Goal: Task Accomplishment & Management: Use online tool/utility

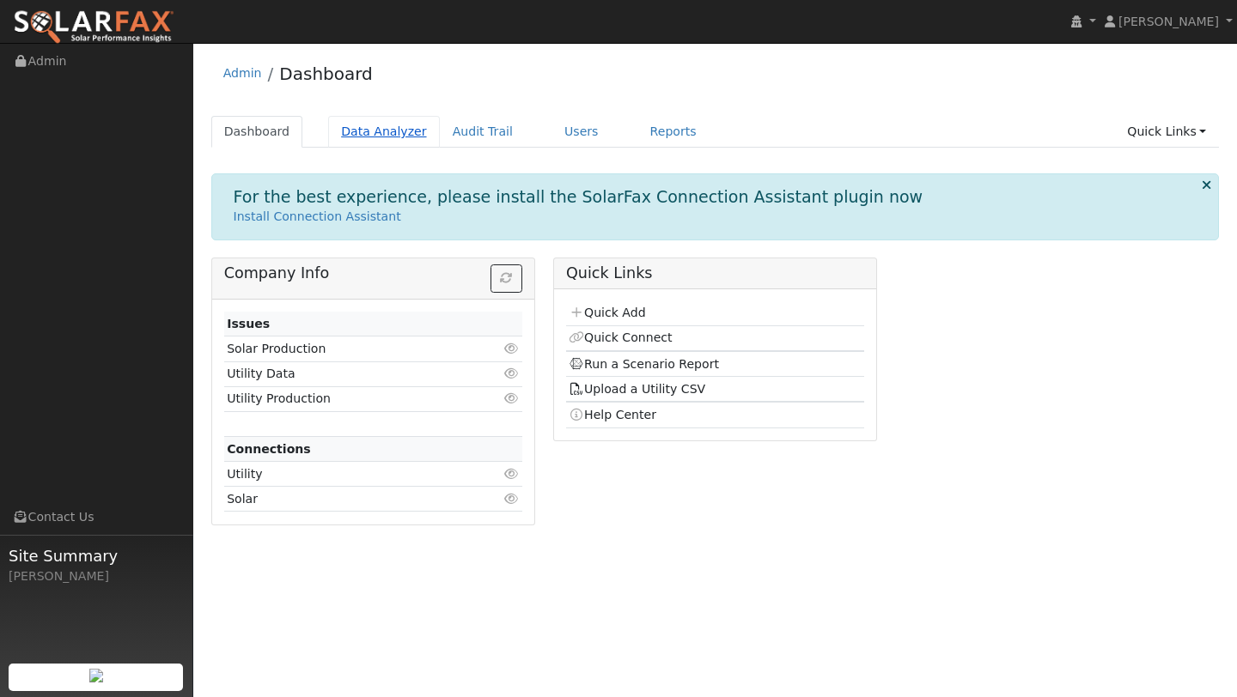
click at [339, 130] on link "Data Analyzer" at bounding box center [384, 132] width 112 height 32
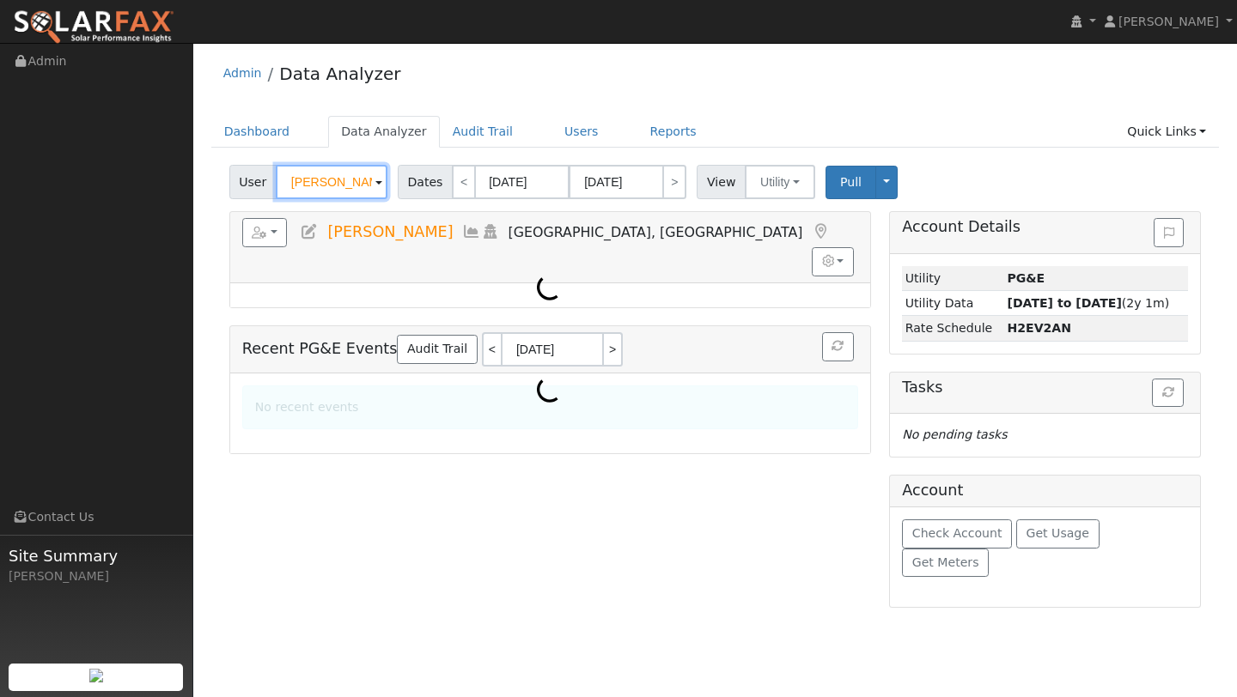
click at [335, 180] on input "Seth Martin" at bounding box center [332, 182] width 112 height 34
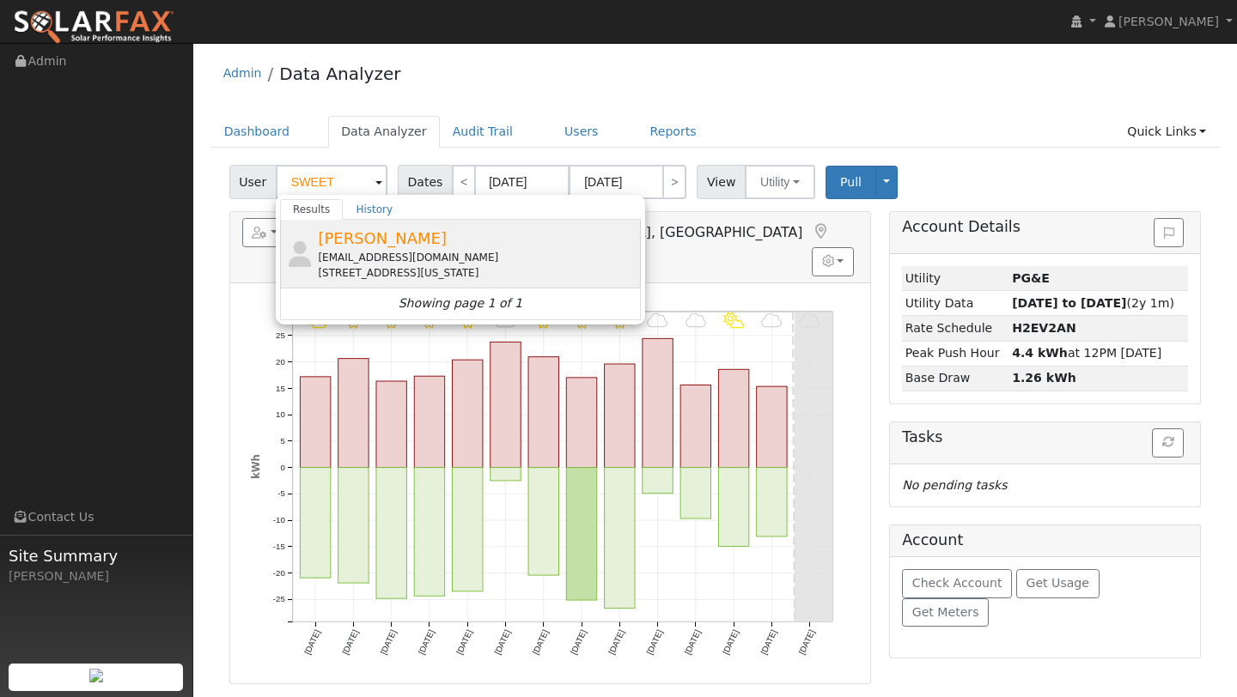
click at [350, 236] on span "James Sweet" at bounding box center [382, 238] width 129 height 18
type input "James Sweet"
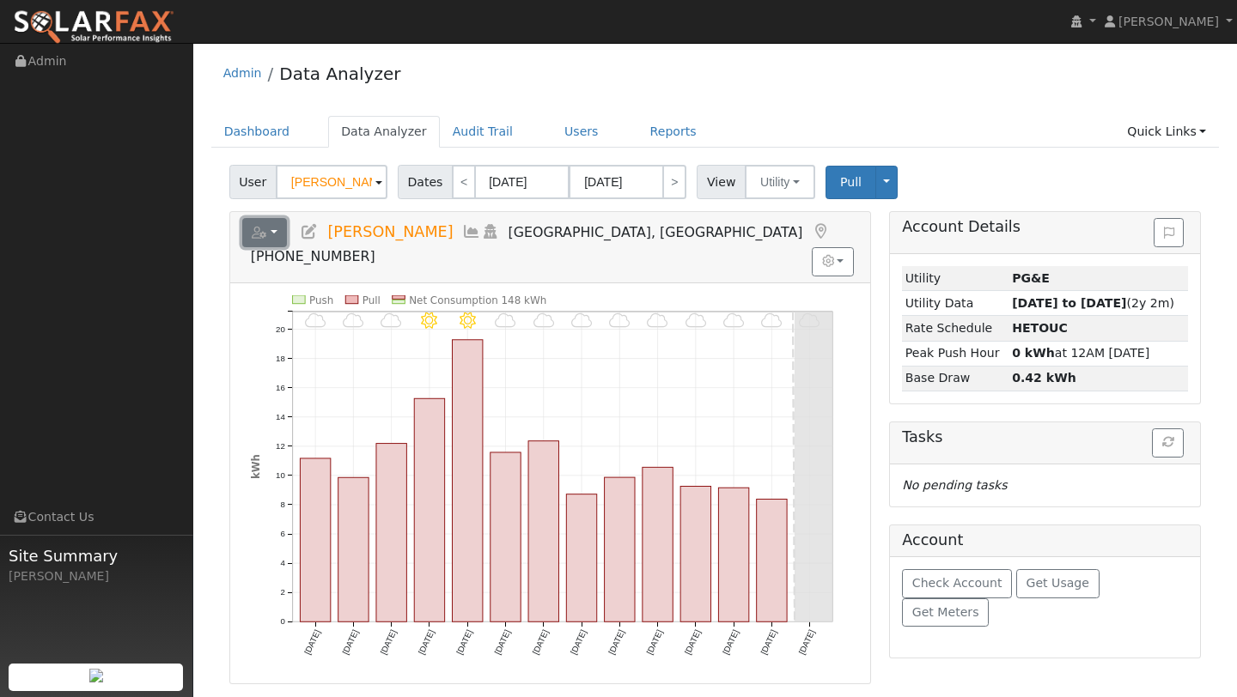
click at [266, 246] on button "button" at bounding box center [265, 232] width 46 height 29
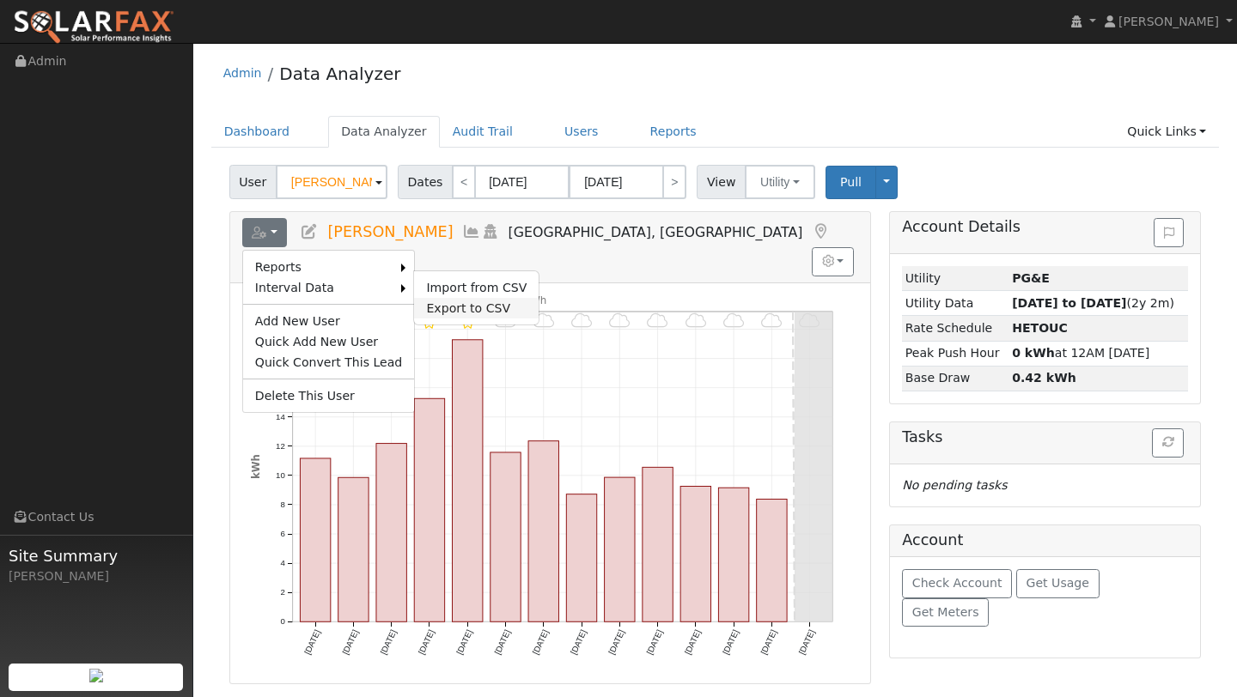
click at [435, 304] on link "Export to CSV" at bounding box center [476, 308] width 125 height 21
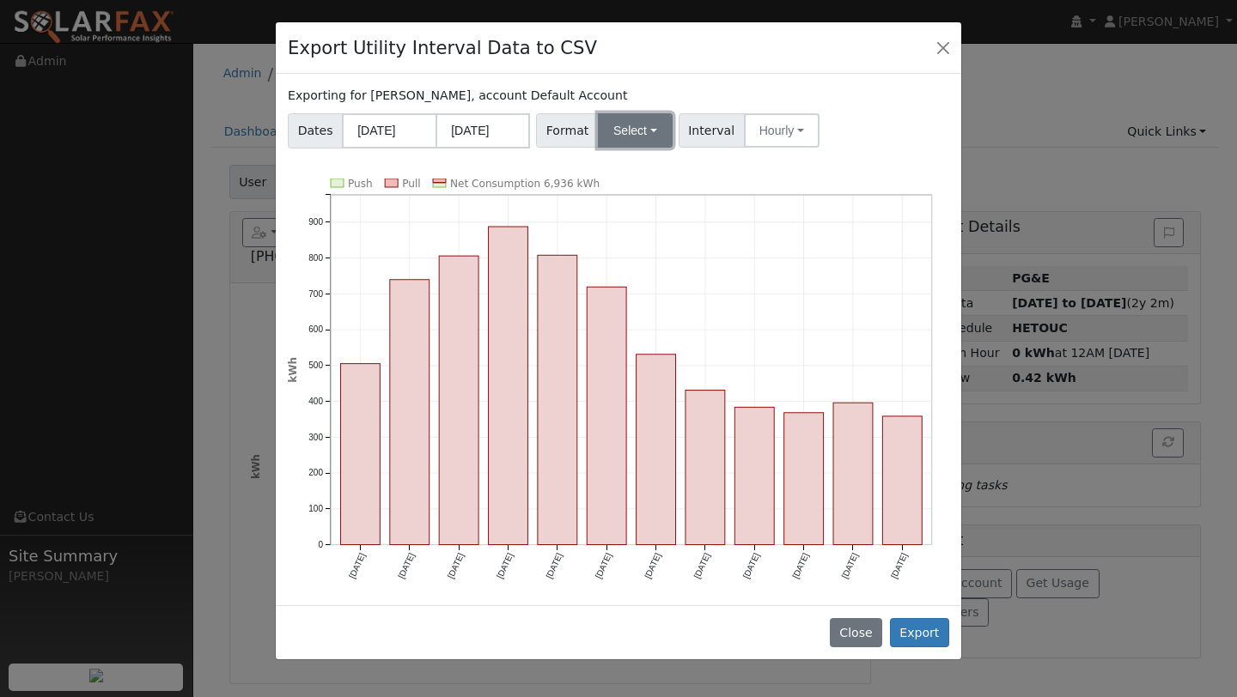
click at [636, 119] on button "Select" at bounding box center [635, 130] width 75 height 34
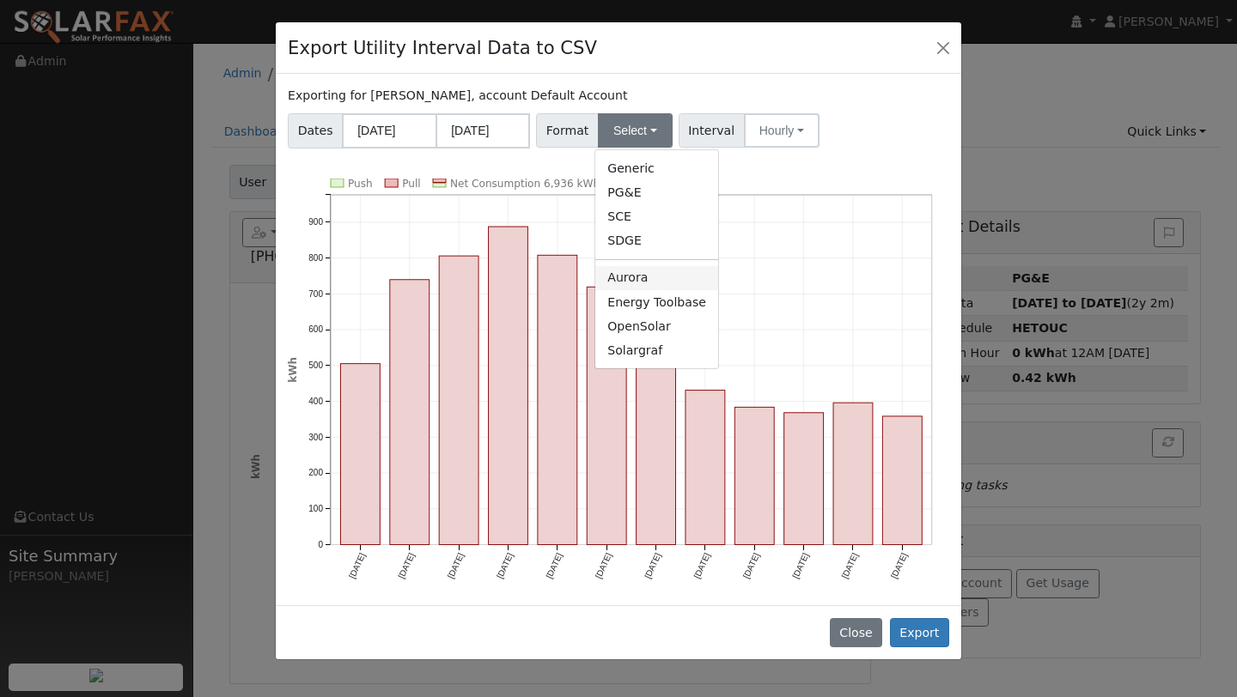
click at [632, 274] on link "Aurora" at bounding box center [656, 278] width 123 height 24
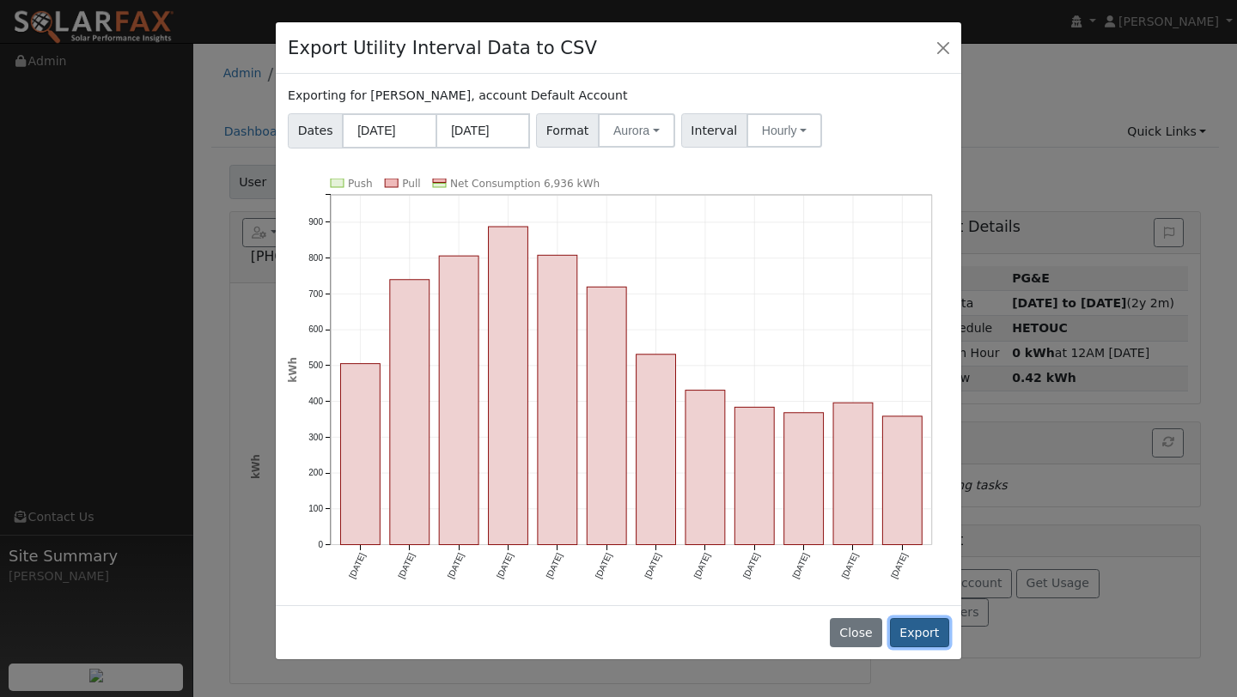
click at [898, 630] on button "Export" at bounding box center [919, 632] width 59 height 29
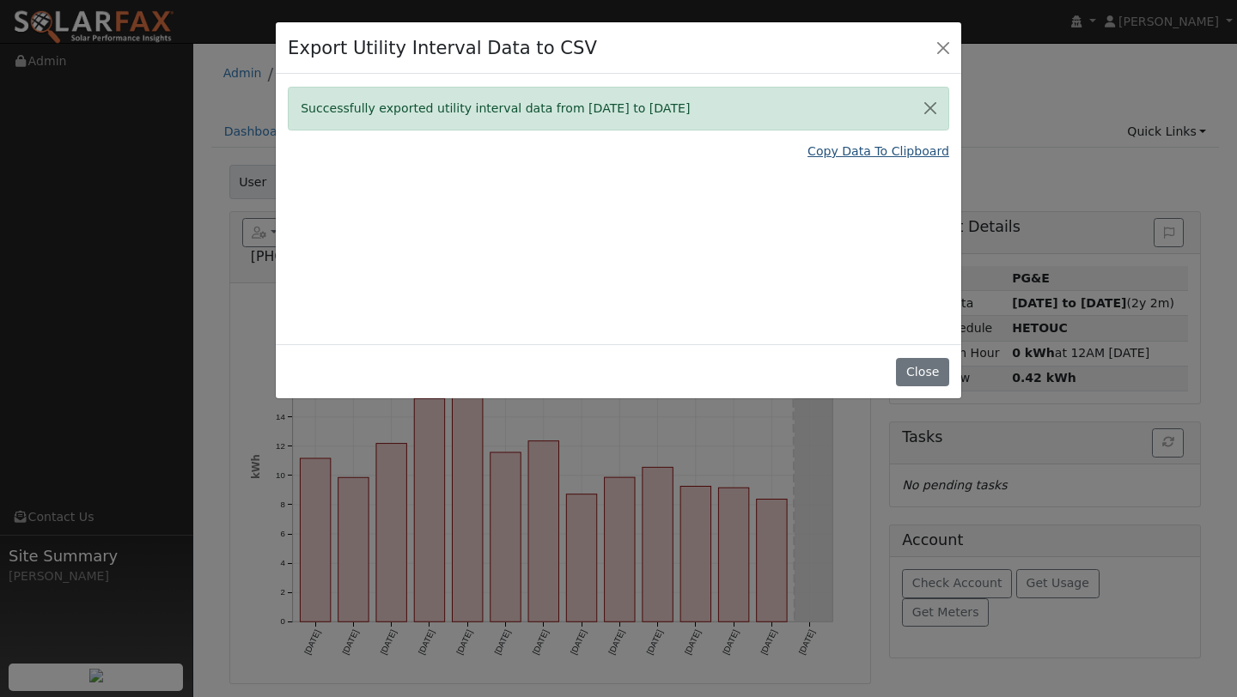
click at [872, 153] on link "Copy Data To Clipboard" at bounding box center [878, 152] width 142 height 18
click at [864, 146] on link "Copy Data To Clipboard" at bounding box center [878, 152] width 142 height 18
click at [948, 43] on button "Close" at bounding box center [943, 47] width 24 height 24
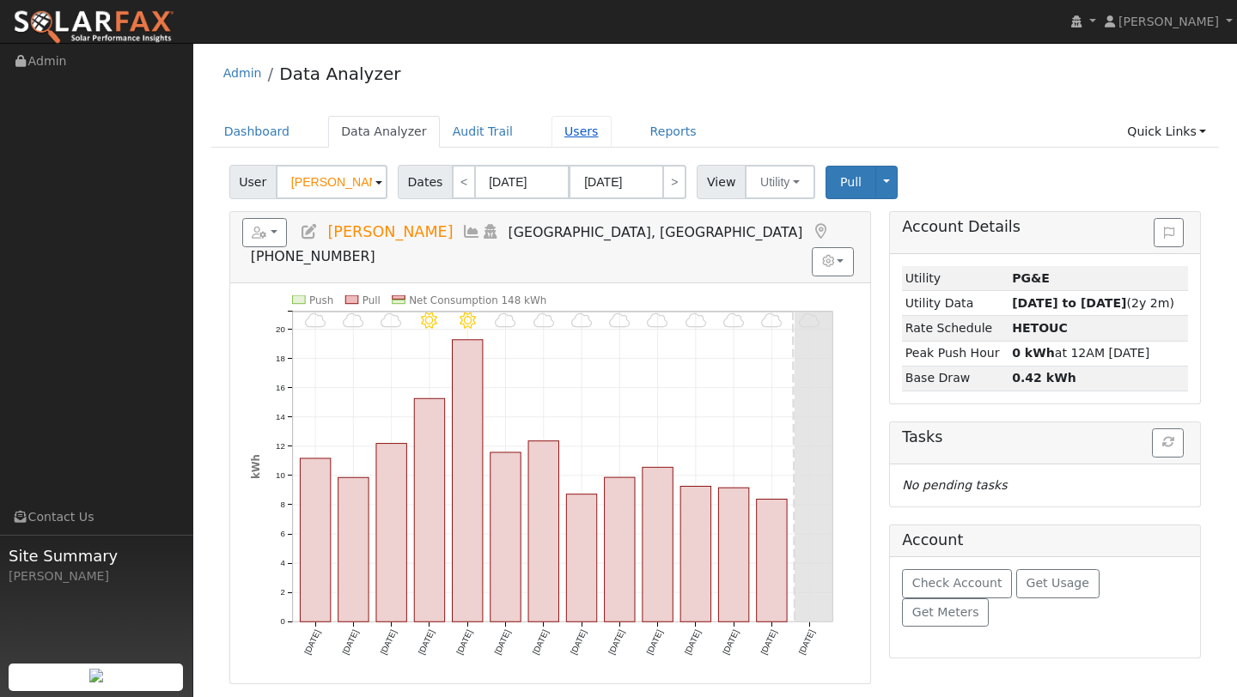
click at [575, 133] on link "Users" at bounding box center [581, 132] width 60 height 32
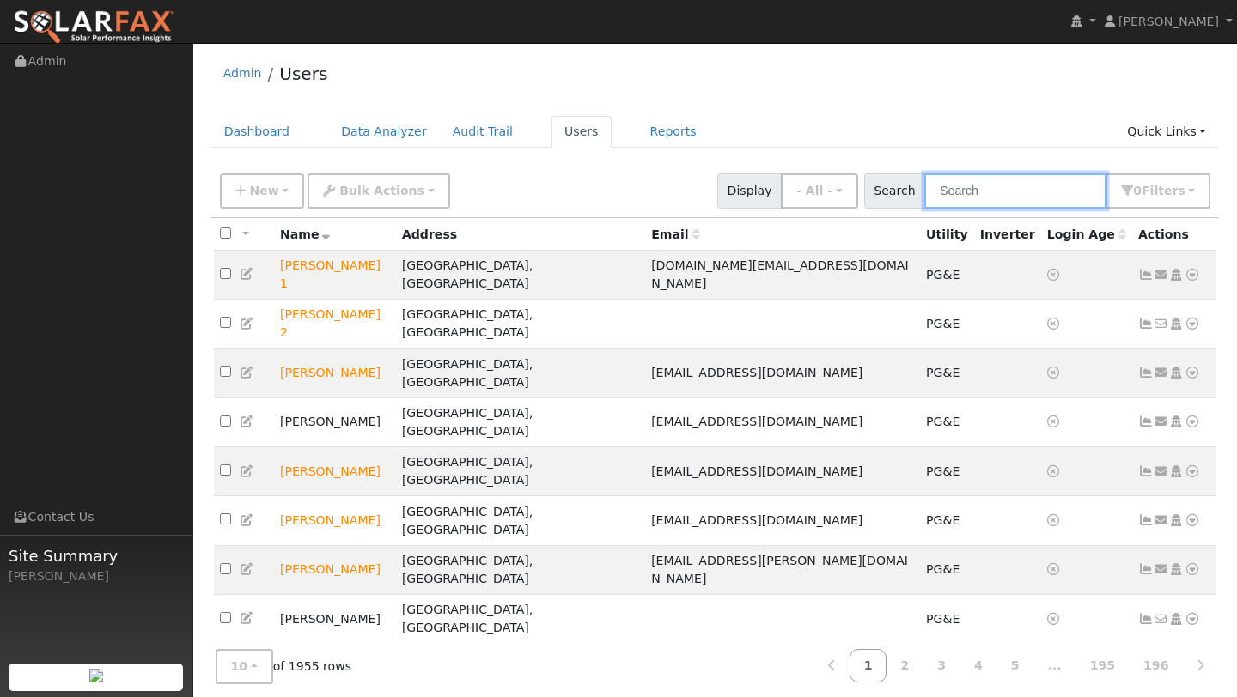
click at [1025, 180] on input "text" at bounding box center [1015, 190] width 182 height 35
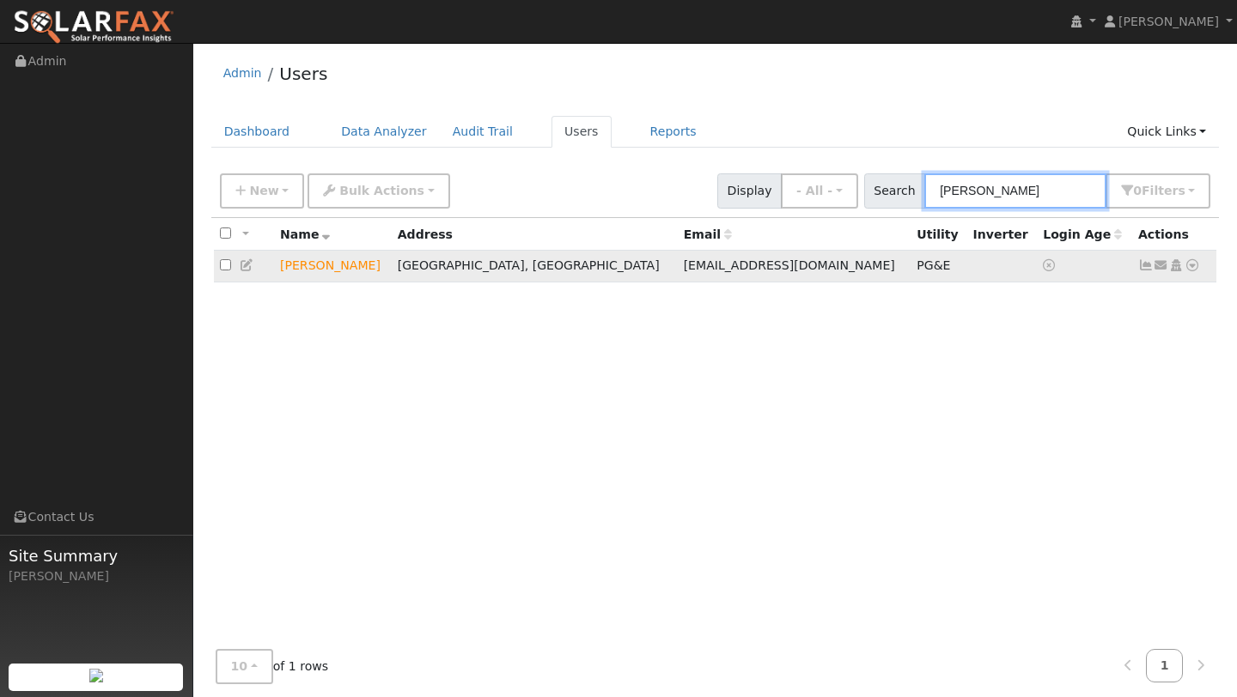
type input "james sweet"
click at [1196, 270] on icon at bounding box center [1191, 265] width 15 height 12
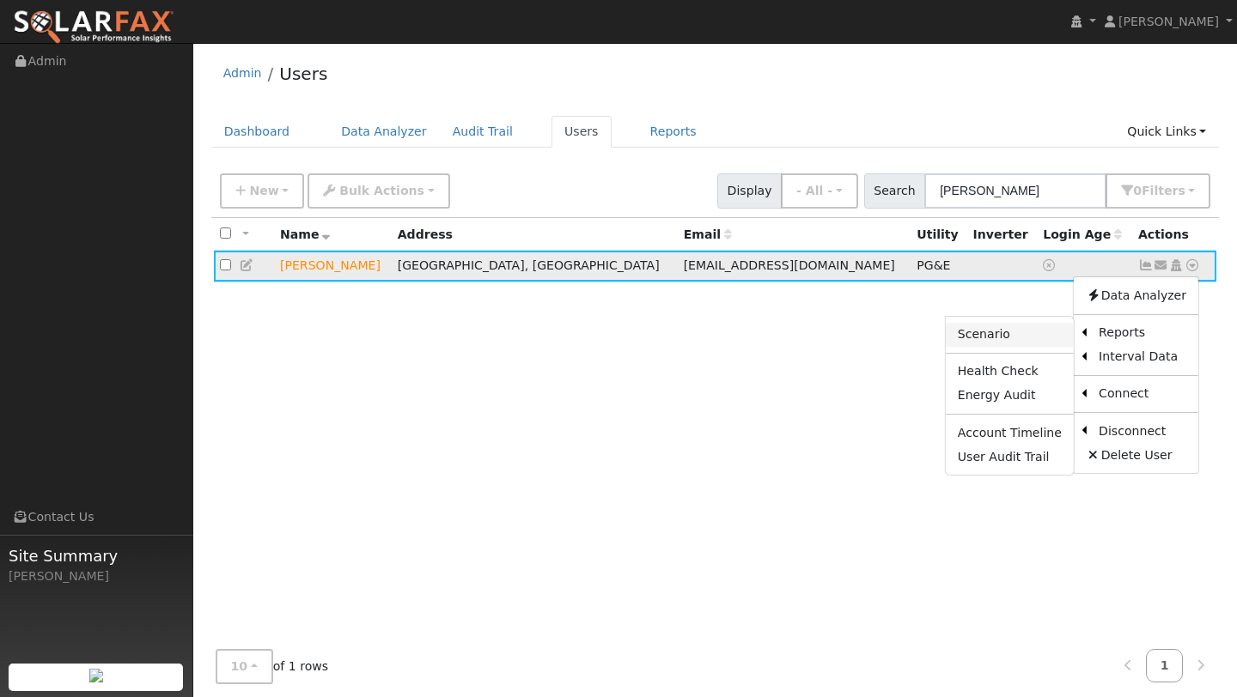
click at [1030, 338] on link "Scenario" at bounding box center [1010, 335] width 128 height 24
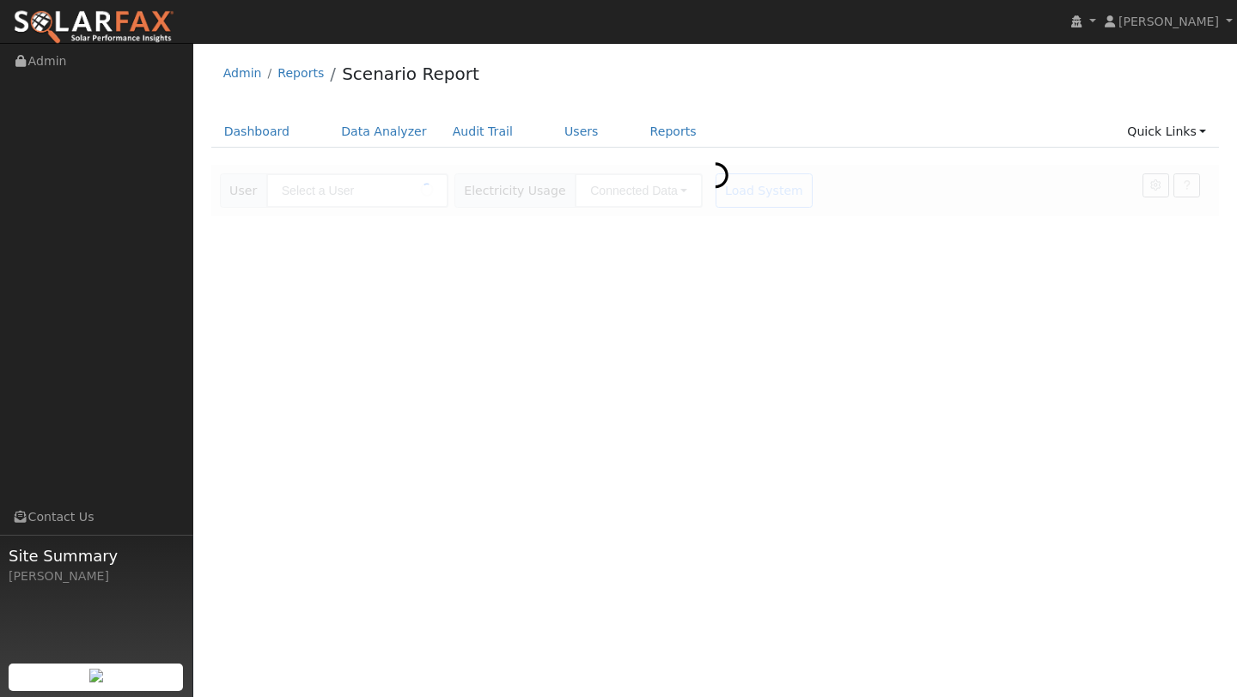
type input "[PERSON_NAME]"
